Goal: Find specific page/section: Find specific page/section

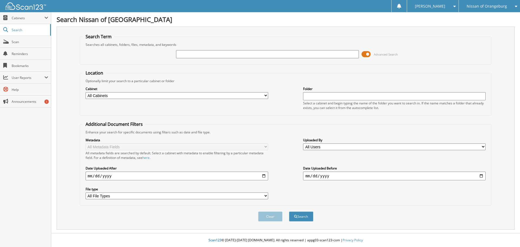
click at [450, 6] on div "[PERSON_NAME]" at bounding box center [433, 6] width 46 height 12
click at [446, 23] on link "Logout" at bounding box center [432, 26] width 51 height 9
type input "51546"
click at [289, 211] on button "Search" at bounding box center [301, 216] width 24 height 10
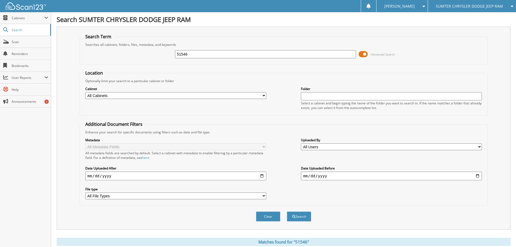
scroll to position [121, 0]
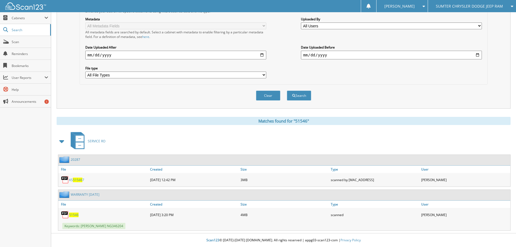
click at [74, 214] on span "51546" at bounding box center [73, 214] width 9 height 5
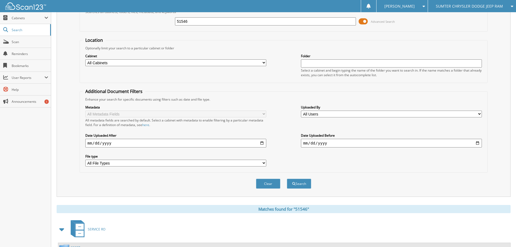
scroll to position [0, 0]
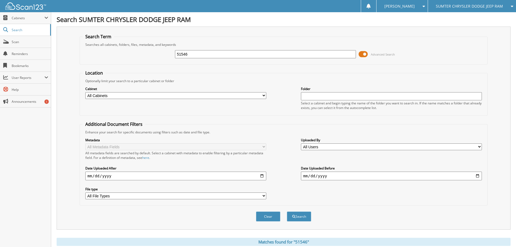
drag, startPoint x: 119, startPoint y: 61, endPoint x: 157, endPoint y: 50, distance: 39.6
click at [119, 61] on fieldset "Search Term Searches all cabinets, folders, files, metadata, and keywords 51546…" at bounding box center [284, 49] width 408 height 31
click at [246, 53] on input "51546" at bounding box center [265, 54] width 181 height 8
click at [468, 11] on div "SUMTER CHRYSLER DODGE JEEP RAM" at bounding box center [472, 6] width 83 height 12
click at [468, 17] on link "JAG-GREENWOOD LLC" at bounding box center [472, 16] width 88 height 9
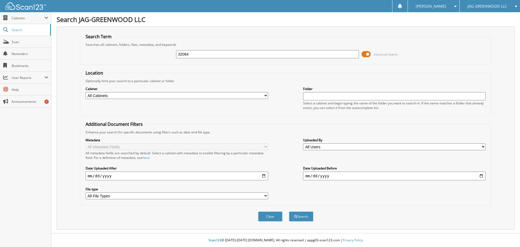
type input "32064"
click at [289, 211] on button "Search" at bounding box center [301, 216] width 24 height 10
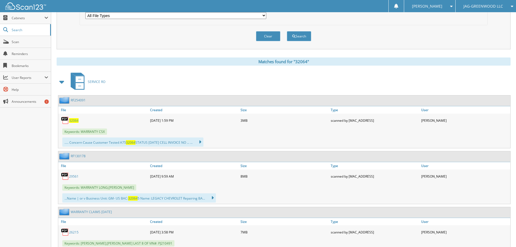
scroll to position [217, 0]
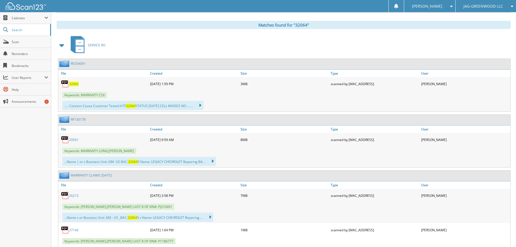
click at [74, 82] on span "32064" at bounding box center [73, 84] width 9 height 5
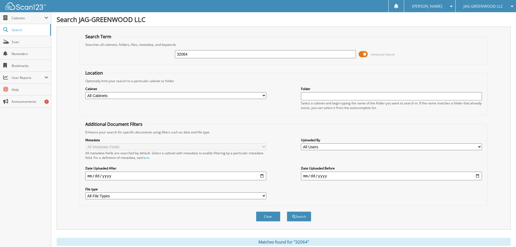
click at [202, 55] on input "32064" at bounding box center [265, 54] width 181 height 8
type input "32788"
click at [287, 211] on button "Search" at bounding box center [299, 216] width 24 height 10
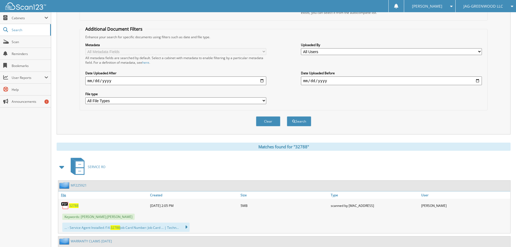
scroll to position [151, 0]
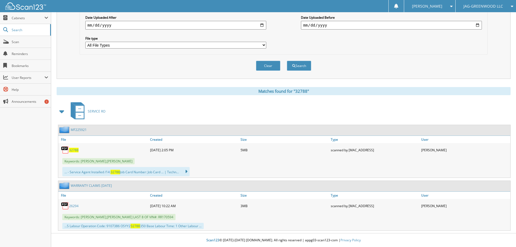
click at [74, 150] on span "32788" at bounding box center [73, 150] width 9 height 5
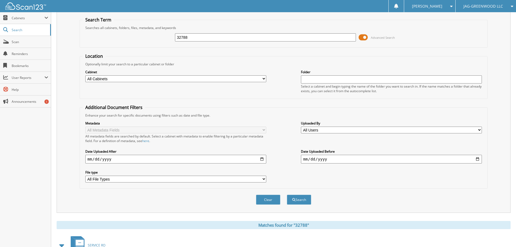
scroll to position [0, 0]
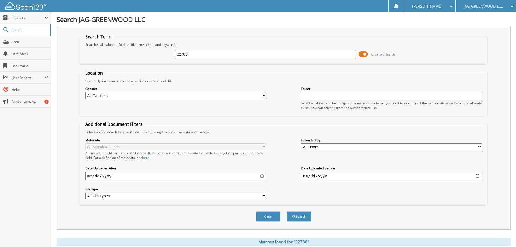
click at [228, 54] on input "32788" at bounding box center [265, 54] width 181 height 8
click at [227, 54] on input "32788" at bounding box center [265, 54] width 181 height 8
type input "33941"
click at [287, 211] on button "Search" at bounding box center [299, 216] width 24 height 10
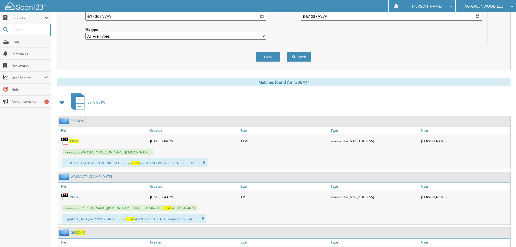
scroll to position [162, 0]
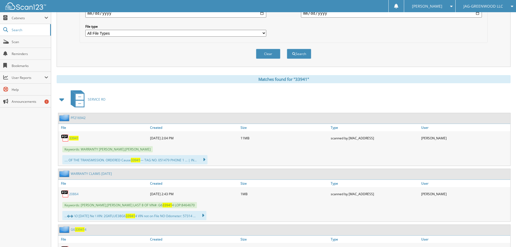
click at [71, 137] on span "33941" at bounding box center [73, 138] width 9 height 5
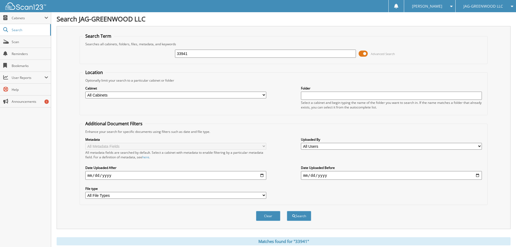
scroll to position [0, 0]
click at [213, 55] on input "33941" at bounding box center [265, 54] width 181 height 8
type input "34016"
click at [287, 211] on button "Search" at bounding box center [299, 216] width 24 height 10
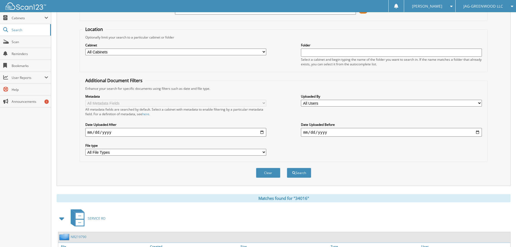
scroll to position [98, 0]
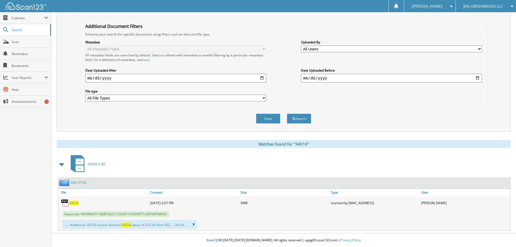
click at [71, 203] on span "34016" at bounding box center [73, 202] width 9 height 5
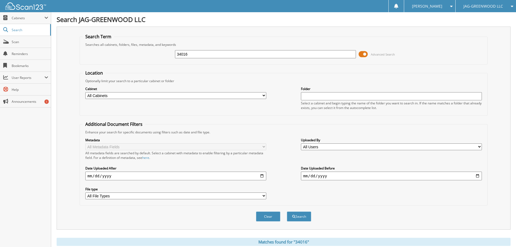
click at [212, 55] on input "34016" at bounding box center [265, 54] width 181 height 8
type input "34017"
click at [287, 211] on button "Search" at bounding box center [299, 216] width 24 height 10
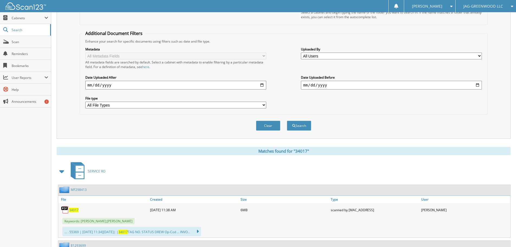
scroll to position [142, 0]
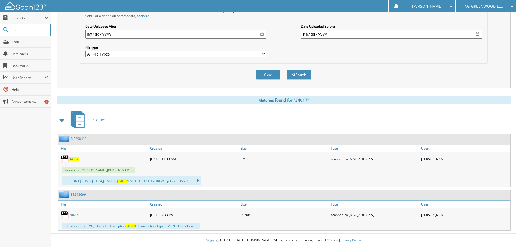
click at [71, 159] on span "34017" at bounding box center [73, 159] width 9 height 5
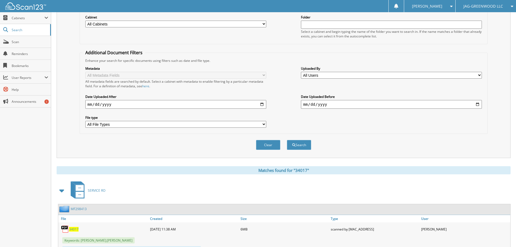
scroll to position [0, 0]
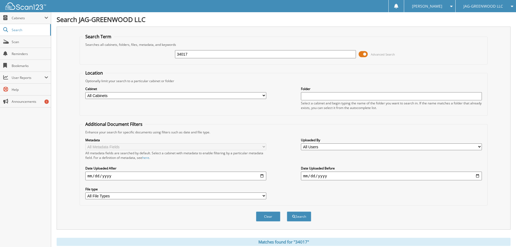
click at [206, 53] on input "34017" at bounding box center [265, 54] width 181 height 8
type input "34098"
click at [287, 211] on button "Search" at bounding box center [299, 216] width 24 height 10
click at [204, 55] on input "34098" at bounding box center [265, 54] width 181 height 8
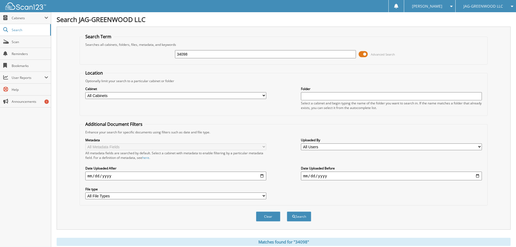
click at [204, 55] on input "34098" at bounding box center [265, 54] width 181 height 8
type input "34011"
click at [287, 211] on button "Search" at bounding box center [299, 216] width 24 height 10
click at [204, 55] on input "34011" at bounding box center [265, 54] width 181 height 8
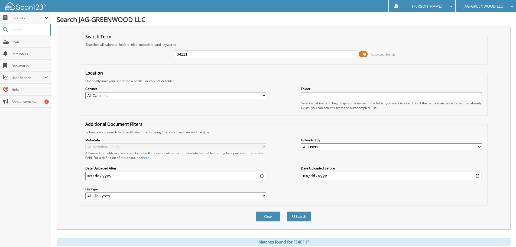
type input "34111"
click at [287, 211] on button "Search" at bounding box center [299, 216] width 24 height 10
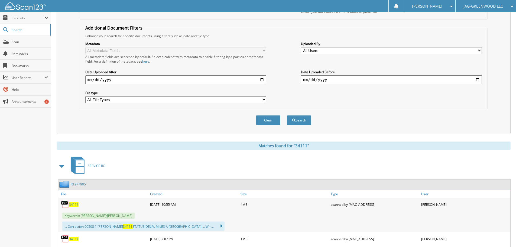
scroll to position [190, 0]
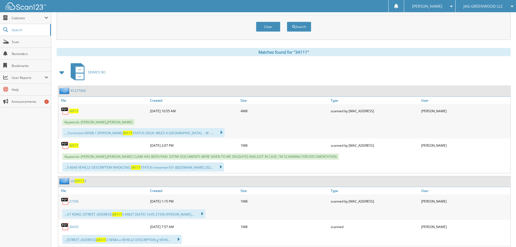
click at [71, 112] on span "34111" at bounding box center [73, 111] width 9 height 5
click at [76, 144] on span "34111" at bounding box center [73, 145] width 9 height 5
click at [75, 112] on span "34111" at bounding box center [73, 111] width 9 height 5
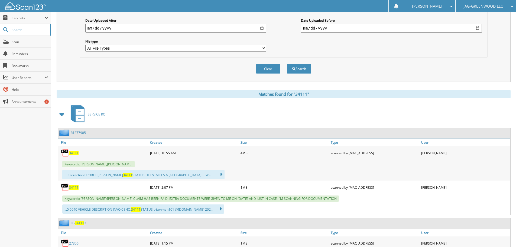
scroll to position [0, 0]
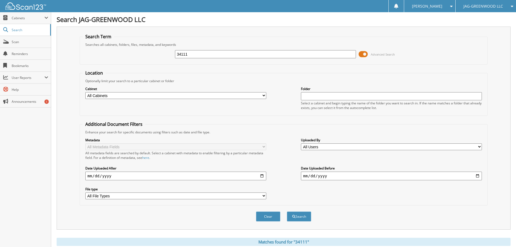
click at [233, 55] on input "34111" at bounding box center [265, 54] width 181 height 8
type input "34143"
click at [287, 211] on button "Search" at bounding box center [299, 216] width 24 height 10
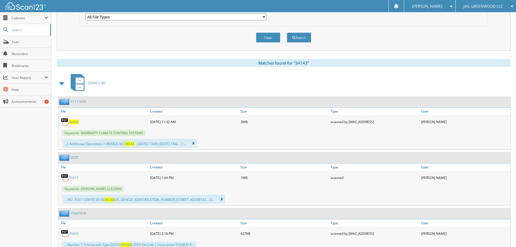
scroll to position [242, 0]
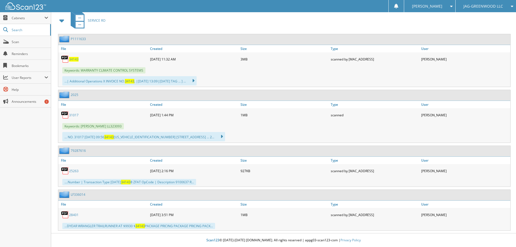
click at [71, 60] on span "34143" at bounding box center [73, 59] width 9 height 5
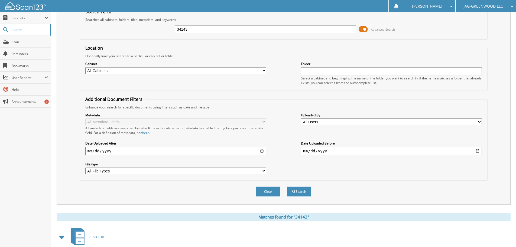
click at [233, 30] on input "34143" at bounding box center [265, 29] width 181 height 8
type input "34253"
click at [287, 186] on button "Search" at bounding box center [299, 191] width 24 height 10
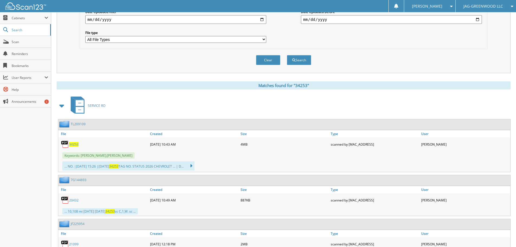
scroll to position [162, 0]
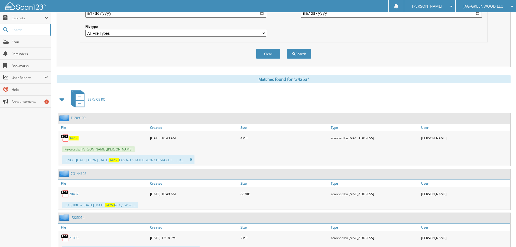
click at [74, 138] on span "34253" at bounding box center [73, 138] width 9 height 5
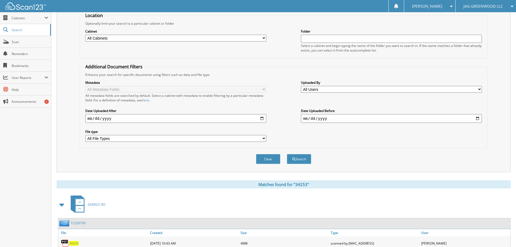
scroll to position [0, 0]
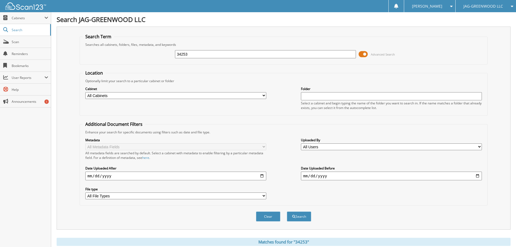
click at [213, 52] on input "34253" at bounding box center [265, 54] width 181 height 8
type input "34256"
click at [287, 211] on button "Search" at bounding box center [299, 216] width 24 height 10
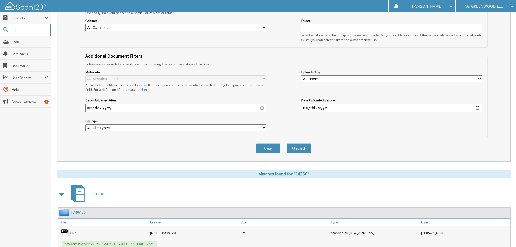
scroll to position [8, 0]
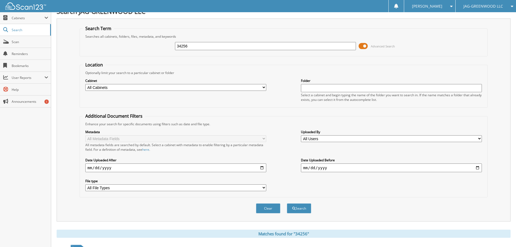
click at [84, 107] on fieldset "Location Optionally limit your search to a particular cabinet or folder Cabinet…" at bounding box center [284, 85] width 408 height 46
click at [241, 47] on input "34256" at bounding box center [265, 46] width 181 height 8
type input "34333"
click at [287, 203] on button "Search" at bounding box center [299, 208] width 24 height 10
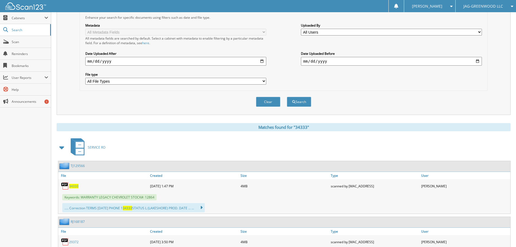
scroll to position [151, 0]
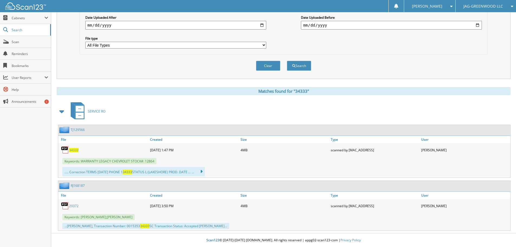
click at [70, 148] on span "34333" at bounding box center [73, 150] width 9 height 5
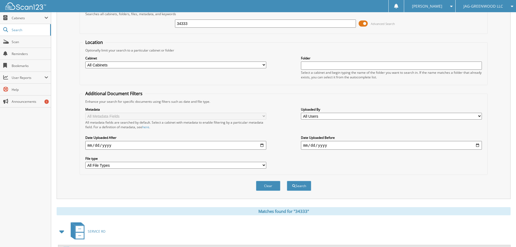
scroll to position [0, 0]
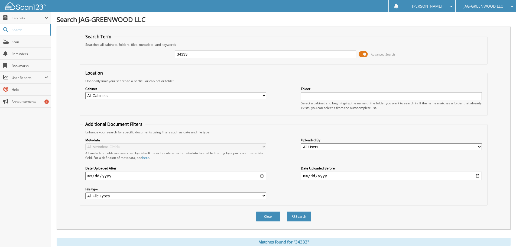
click at [120, 65] on form "Search Term Searches all cabinets, folders, files, metadata, and keywords 34333…" at bounding box center [284, 131] width 408 height 194
